Goal: Information Seeking & Learning: Check status

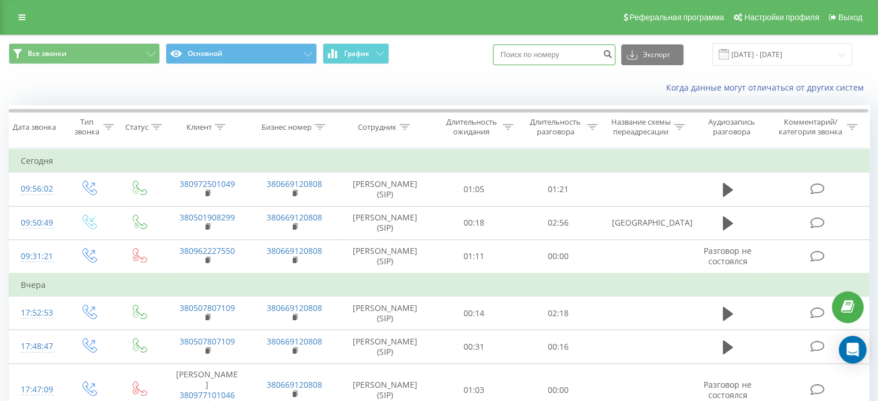
drag, startPoint x: 582, startPoint y: 53, endPoint x: 601, endPoint y: 51, distance: 19.1
click at [582, 53] on input at bounding box center [554, 54] width 122 height 21
paste input "380508454672"
type input "380508454672"
click at [612, 50] on icon "submit" at bounding box center [608, 52] width 10 height 7
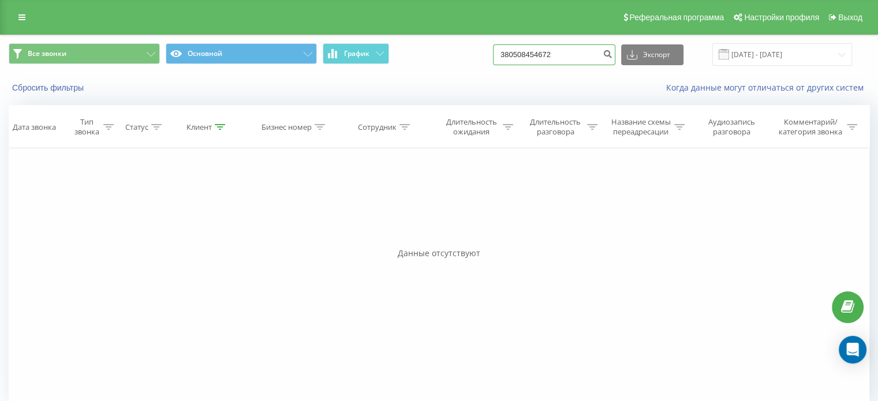
click at [567, 48] on input "380508454672" at bounding box center [554, 54] width 122 height 21
click at [584, 61] on input at bounding box center [554, 54] width 122 height 21
drag, startPoint x: 584, startPoint y: 61, endPoint x: 581, endPoint y: 49, distance: 11.9
click at [581, 49] on input at bounding box center [554, 54] width 122 height 21
click at [581, 50] on input at bounding box center [554, 54] width 122 height 21
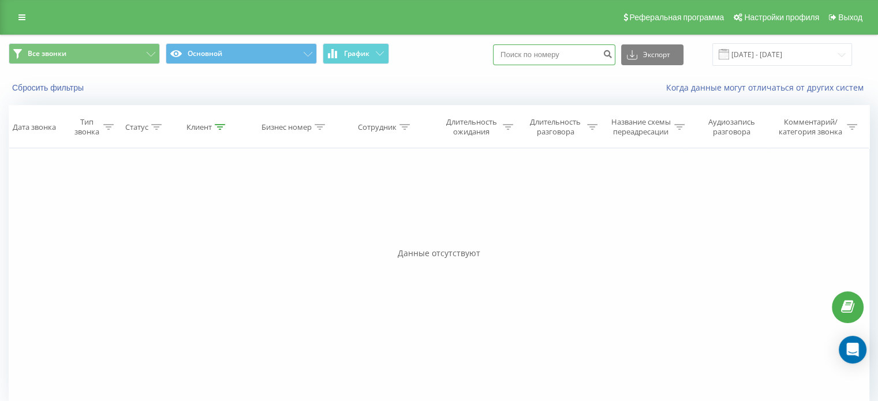
paste input "380508454672"
type input "380508454672"
click at [122, 50] on button "Все звонки" at bounding box center [84, 53] width 151 height 21
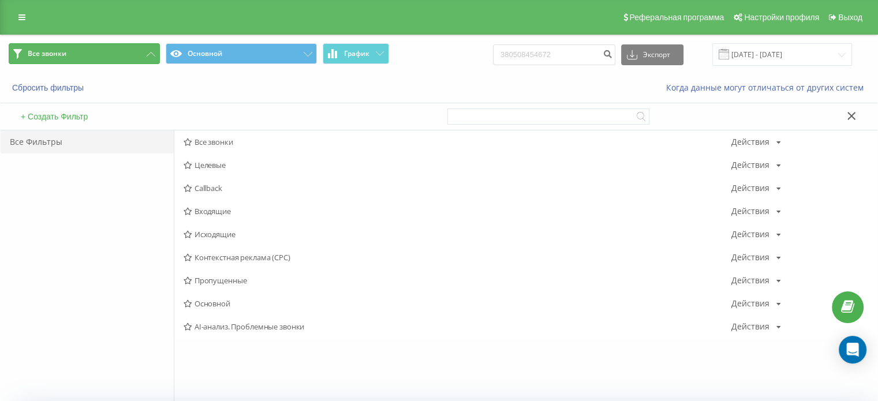
click at [134, 51] on button "Все звонки" at bounding box center [84, 53] width 151 height 21
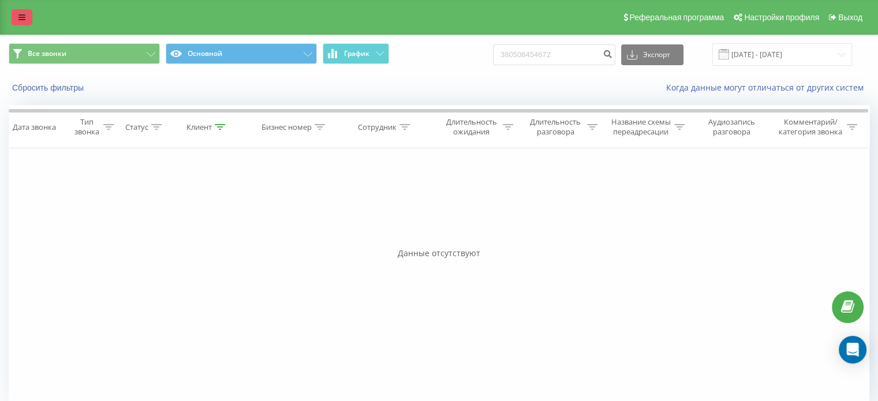
click at [21, 18] on icon at bounding box center [21, 17] width 7 height 8
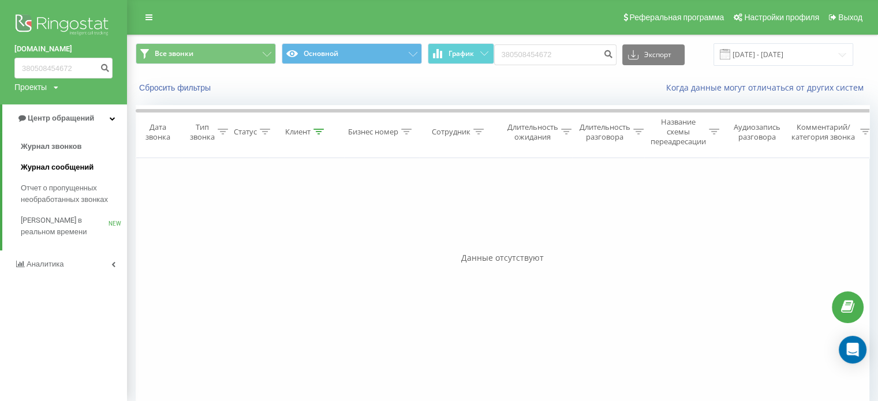
click at [106, 169] on link "Журнал сообщений" at bounding box center [74, 167] width 106 height 21
click at [89, 195] on span "Отчет о пропущенных необработанных звонках" at bounding box center [71, 193] width 100 height 23
click at [84, 199] on span "Отчет о пропущенных необработанных звонках" at bounding box center [71, 193] width 100 height 23
click at [111, 269] on link "Аналитика" at bounding box center [63, 265] width 127 height 28
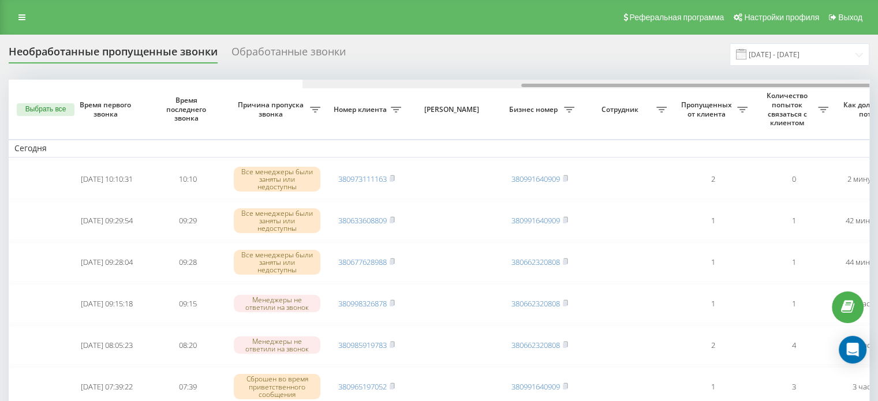
scroll to position [0, 293]
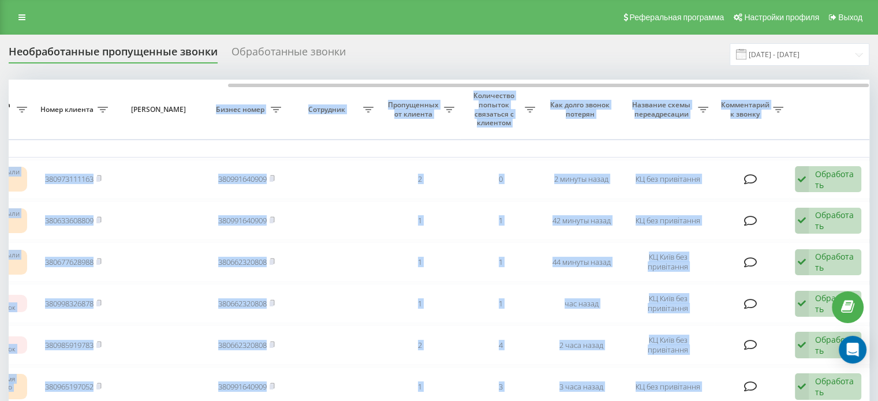
drag, startPoint x: 322, startPoint y: 83, endPoint x: 215, endPoint y: 92, distance: 107.8
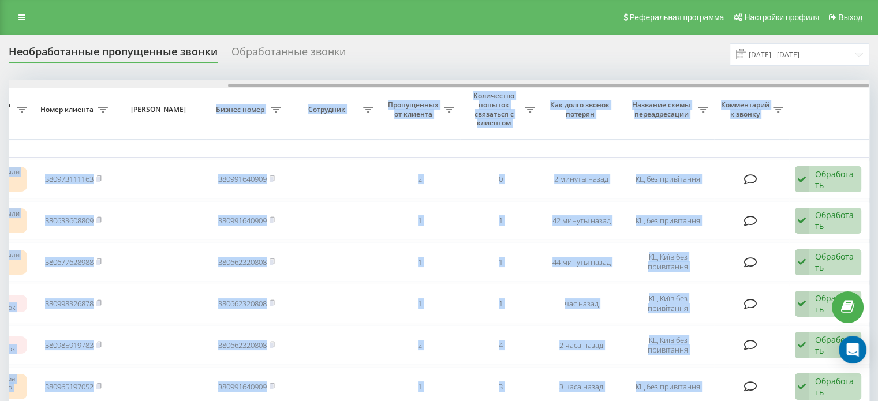
drag, startPoint x: 270, startPoint y: 73, endPoint x: 269, endPoint y: 80, distance: 7.0
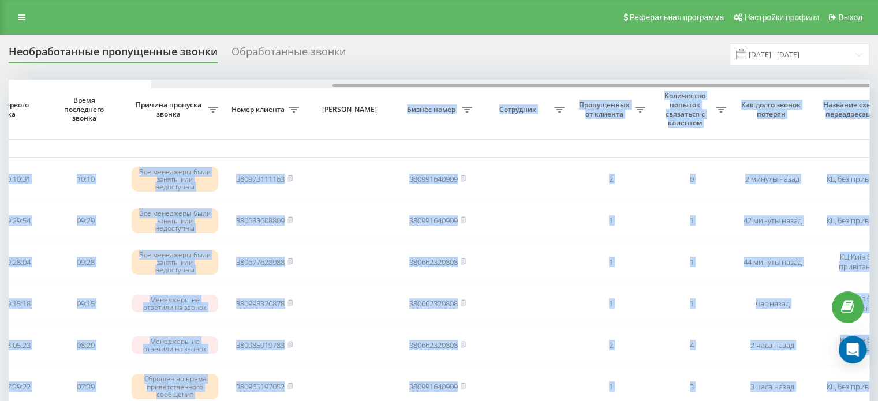
scroll to position [0, 48]
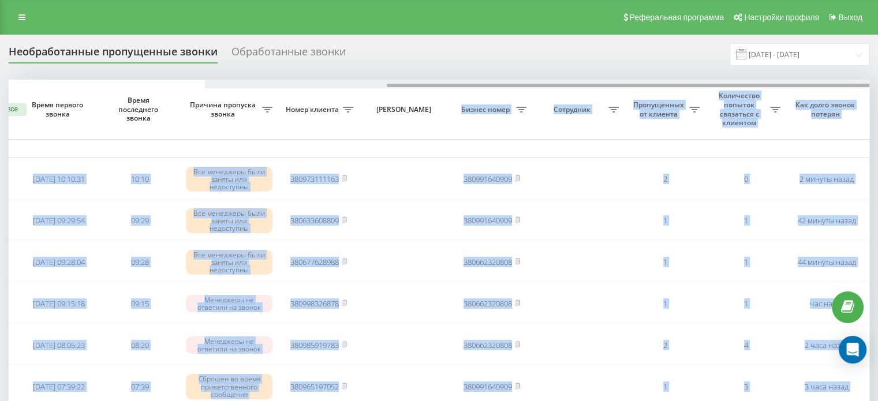
drag, startPoint x: 268, startPoint y: 85, endPoint x: 85, endPoint y: 87, distance: 183.0
click at [387, 87] on div at bounding box center [707, 85] width 641 height 3
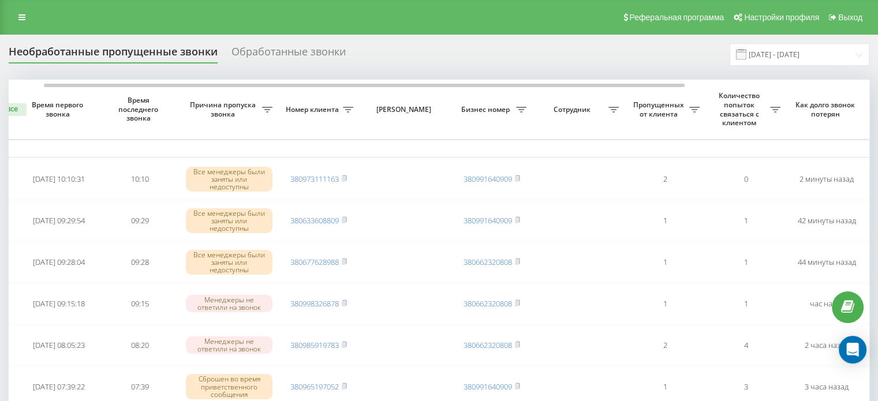
click at [482, 44] on div "Необработанные пропущенные звонки Обработанные звонки 20.07.2025 - 20.08.2025" at bounding box center [439, 54] width 861 height 23
click at [272, 112] on icon at bounding box center [267, 110] width 10 height 6
type input "380508454672"
click at [324, 60] on div "Обработанные звонки" at bounding box center [288, 55] width 114 height 18
click at [321, 53] on div "Обработанные звонки" at bounding box center [288, 55] width 114 height 18
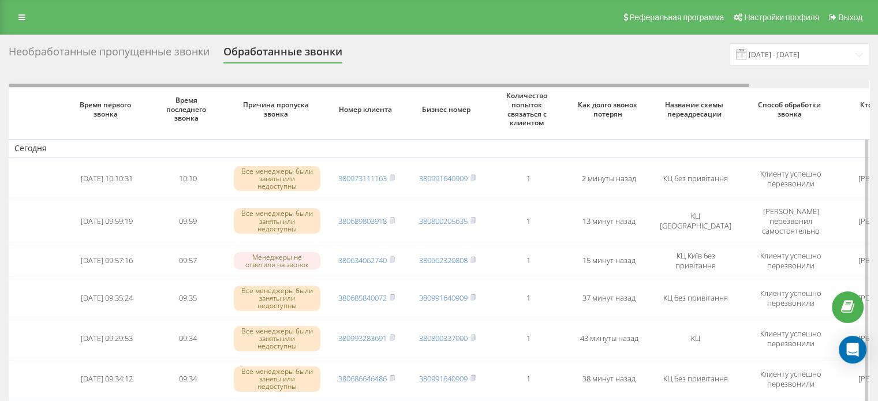
drag, startPoint x: 453, startPoint y: 83, endPoint x: 260, endPoint y: 99, distance: 193.5
click at [259, 98] on div "Время первого звонка Время последнего звонка Причина пропуска звонка Номер клие…" at bounding box center [439, 407] width 861 height 654
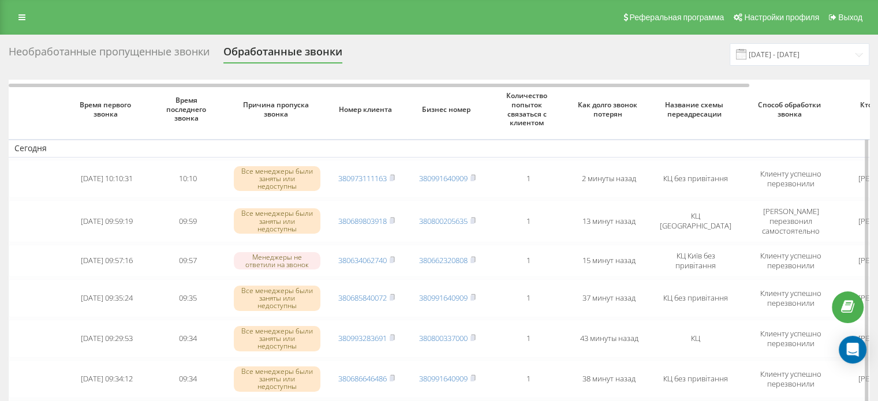
click at [383, 110] on span "Номер клиента" at bounding box center [366, 109] width 62 height 9
click at [197, 50] on div "Необработанные пропущенные звонки" at bounding box center [109, 55] width 201 height 18
click at [10, 21] on div "Реферальная программа Настройки профиля Выход" at bounding box center [439, 17] width 878 height 35
click at [15, 20] on link at bounding box center [22, 17] width 21 height 16
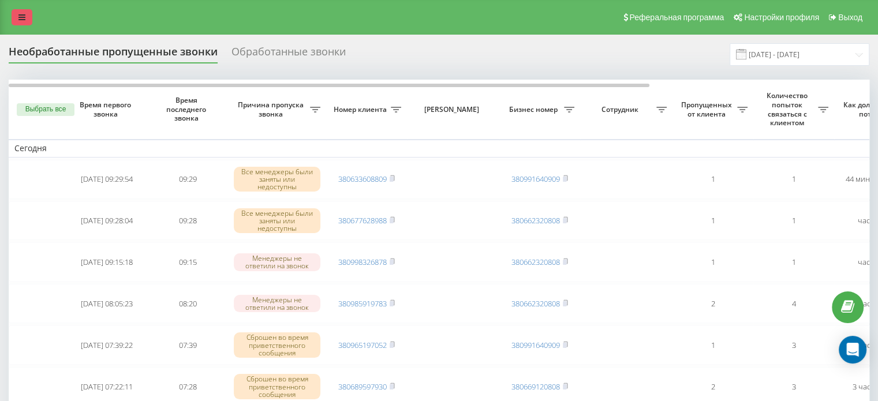
drag, startPoint x: 35, startPoint y: 20, endPoint x: 27, endPoint y: 18, distance: 7.9
click at [32, 19] on div "Реферальная программа Настройки профиля Выход" at bounding box center [439, 17] width 878 height 35
click at [27, 18] on link at bounding box center [22, 17] width 21 height 16
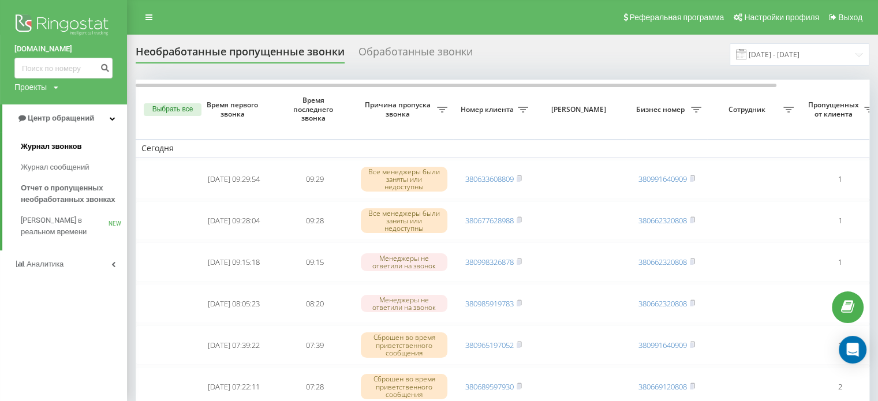
click at [76, 148] on span "Журнал звонков" at bounding box center [51, 147] width 61 height 12
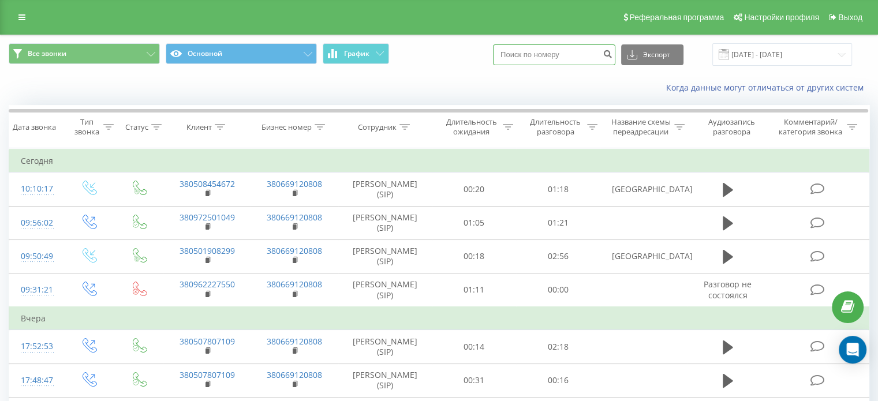
click at [567, 50] on input at bounding box center [554, 54] width 122 height 21
paste input "380508454672"
type input "380508454672"
click at [612, 56] on icon "submit" at bounding box center [608, 52] width 10 height 7
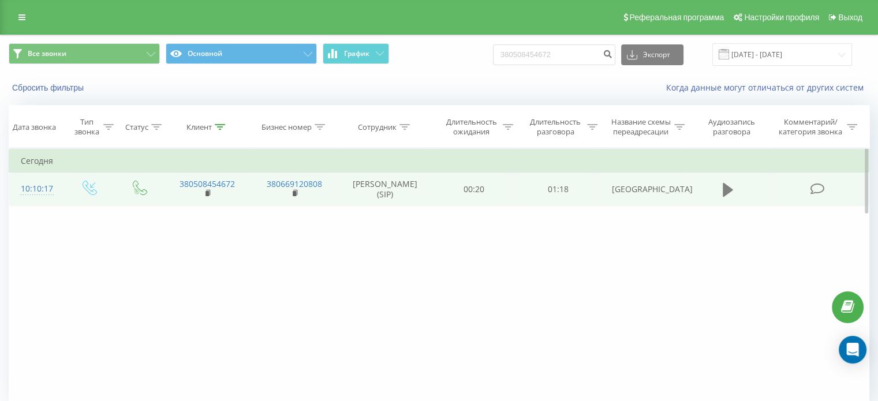
click at [735, 191] on button at bounding box center [727, 189] width 17 height 17
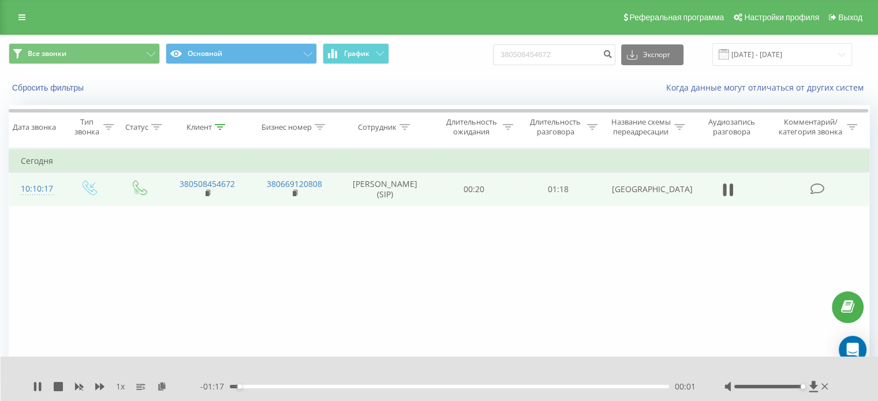
drag, startPoint x: 769, startPoint y: 385, endPoint x: 813, endPoint y: 393, distance: 45.1
click at [813, 393] on div "1 x - 01:17 00:01 00:01" at bounding box center [440, 379] width 878 height 44
click at [98, 388] on icon at bounding box center [99, 386] width 9 height 9
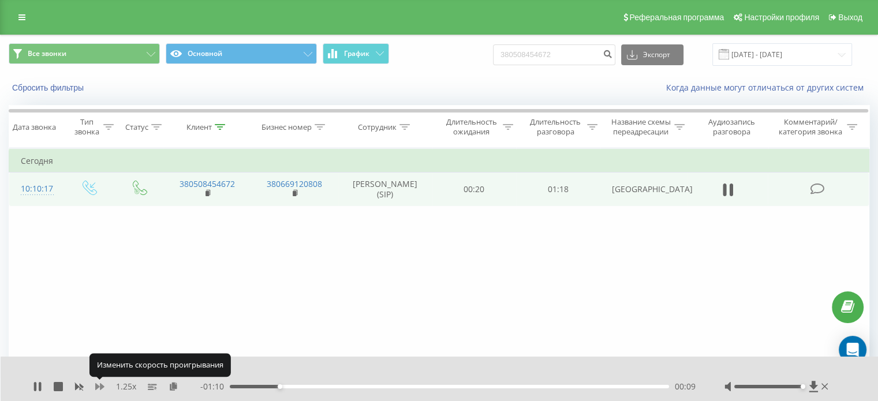
click at [98, 388] on icon at bounding box center [99, 386] width 9 height 9
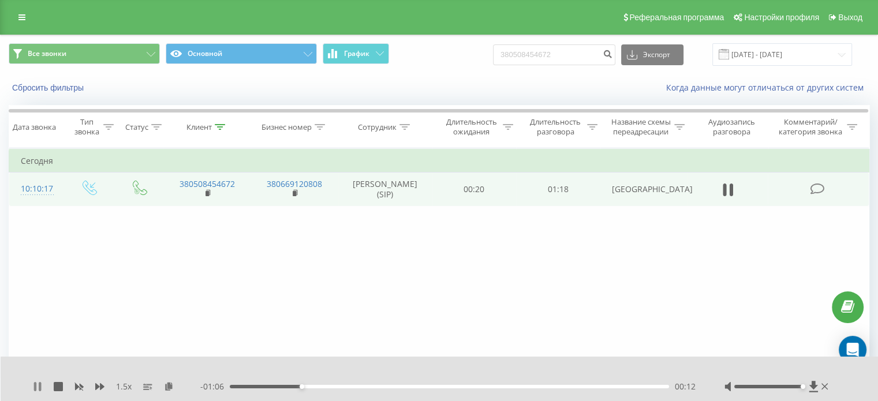
click at [39, 387] on icon at bounding box center [40, 386] width 2 height 9
